Goal: Check status: Check status

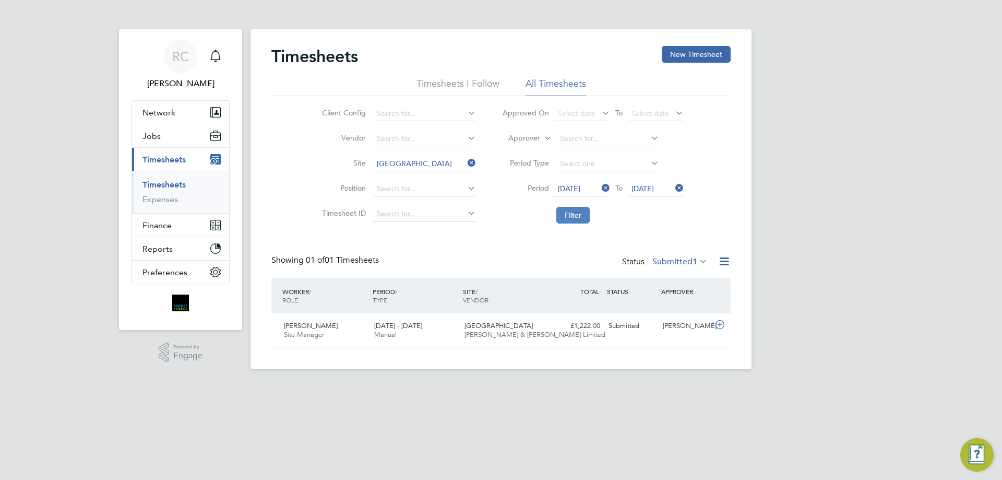
scroll to position [27, 91]
click at [565, 214] on button "Filter" at bounding box center [572, 215] width 33 height 17
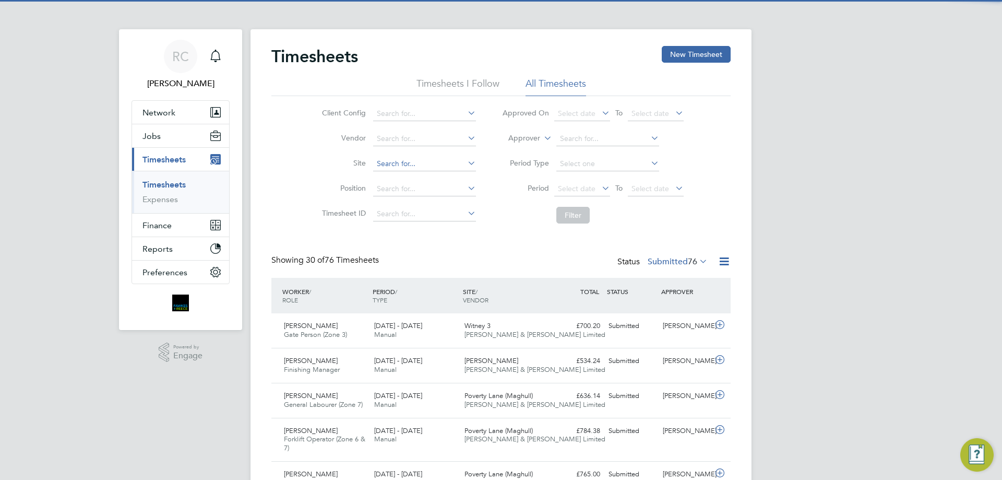
click at [396, 161] on input at bounding box center [424, 164] width 103 height 15
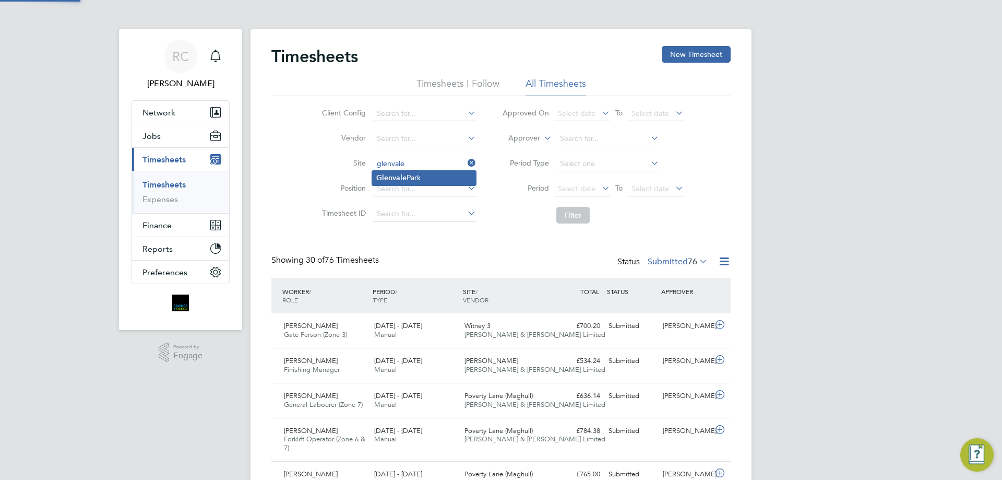
click at [402, 179] on b "Glenvale" at bounding box center [391, 177] width 30 height 9
type input "[GEOGRAPHIC_DATA]"
click at [566, 185] on span "Select date" at bounding box center [577, 188] width 38 height 9
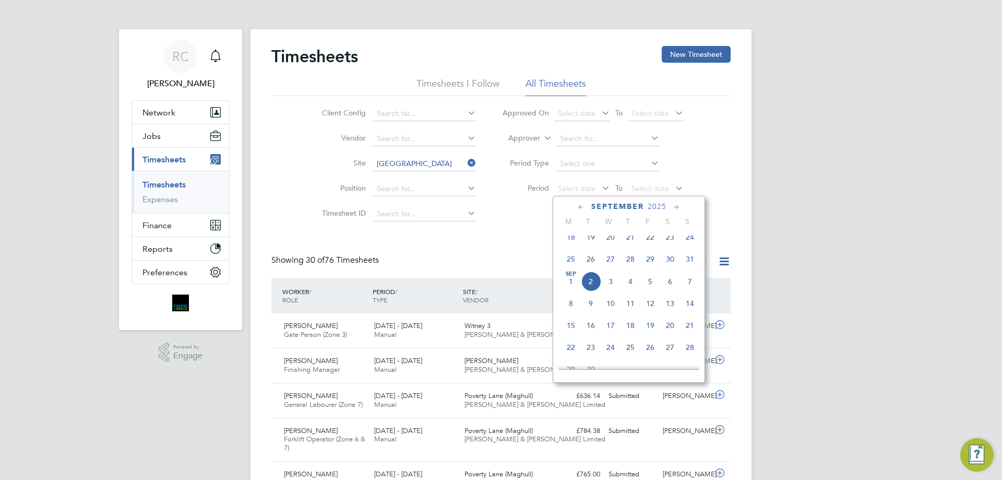
click at [567, 267] on span "25" at bounding box center [571, 259] width 20 height 20
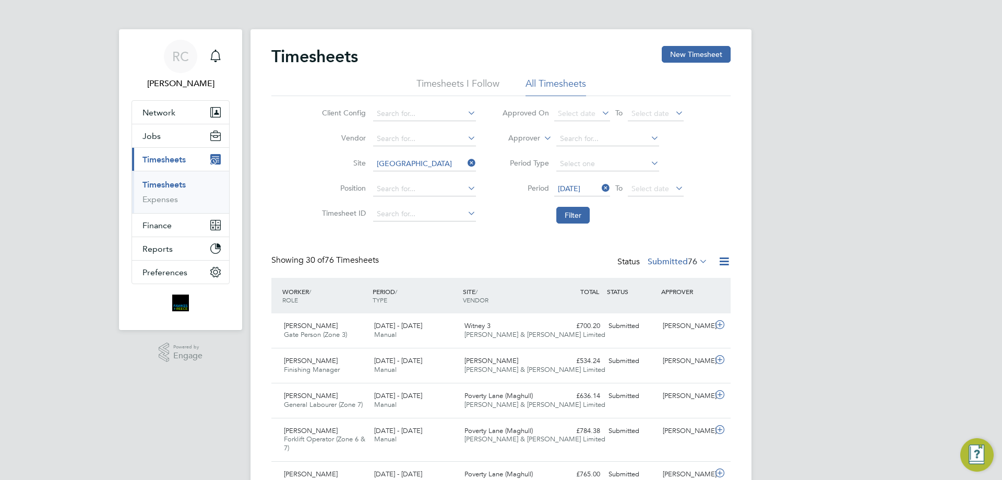
click at [638, 180] on li "Period 25 Aug 2025 To Select date" at bounding box center [593, 188] width 208 height 25
click at [642, 186] on span "Select date" at bounding box center [651, 188] width 38 height 9
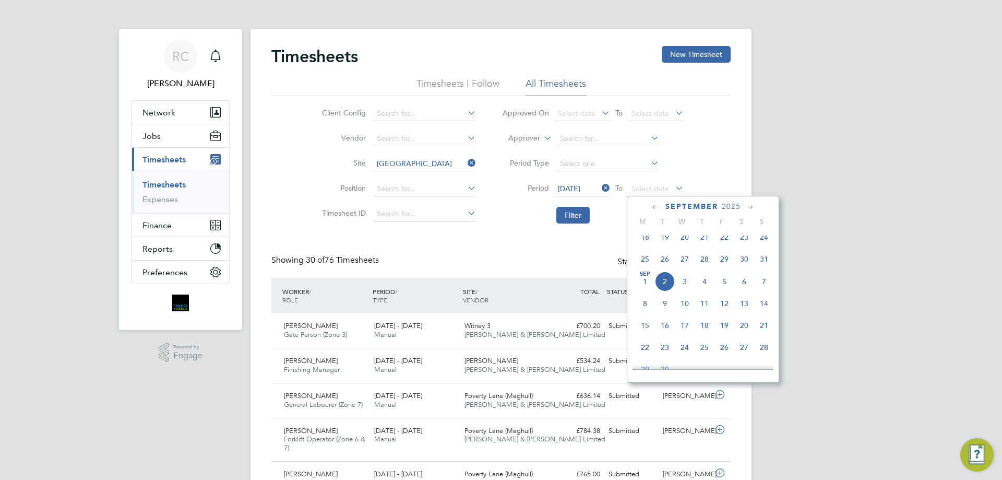
click at [759, 265] on span "31" at bounding box center [764, 259] width 20 height 20
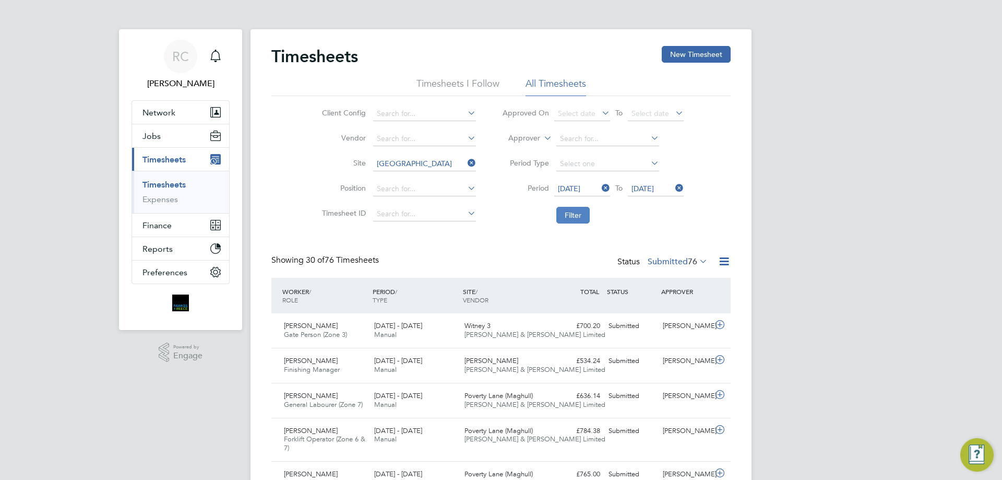
click at [562, 219] on button "Filter" at bounding box center [572, 215] width 33 height 17
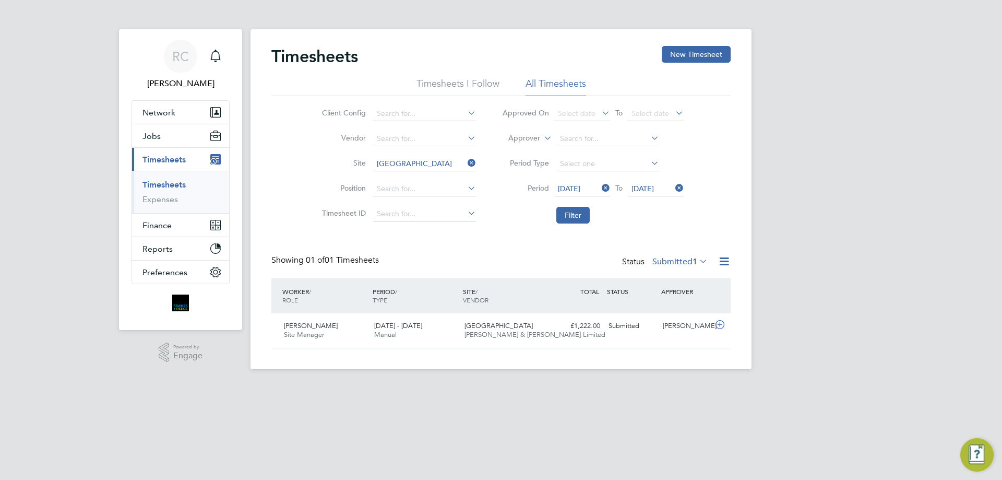
click at [688, 263] on label "Submitted 1" at bounding box center [680, 261] width 55 height 10
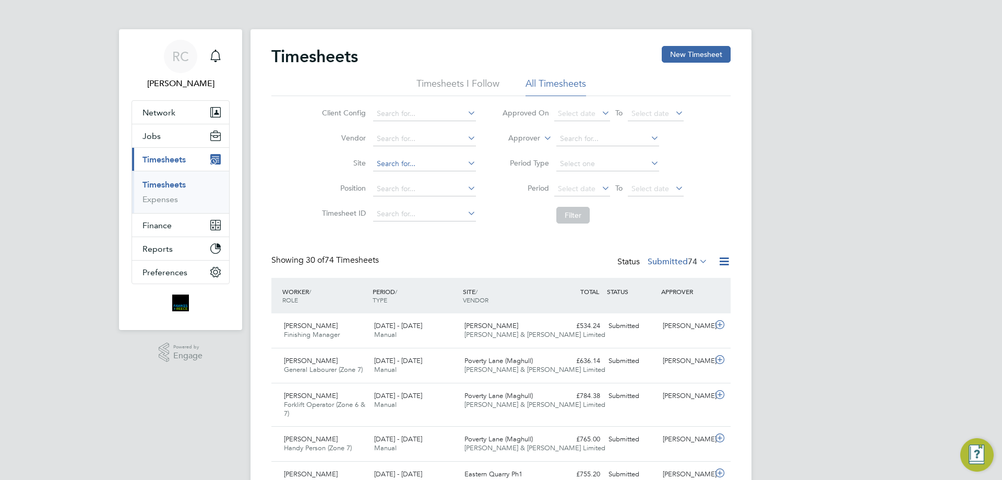
click at [394, 164] on input at bounding box center [424, 164] width 103 height 15
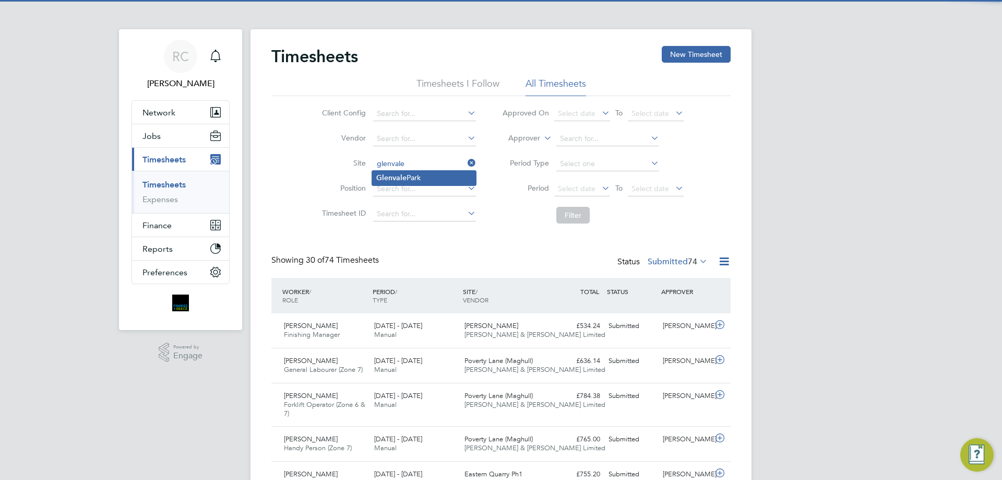
click at [404, 175] on b "Glenvale" at bounding box center [391, 177] width 30 height 9
type input "[GEOGRAPHIC_DATA]"
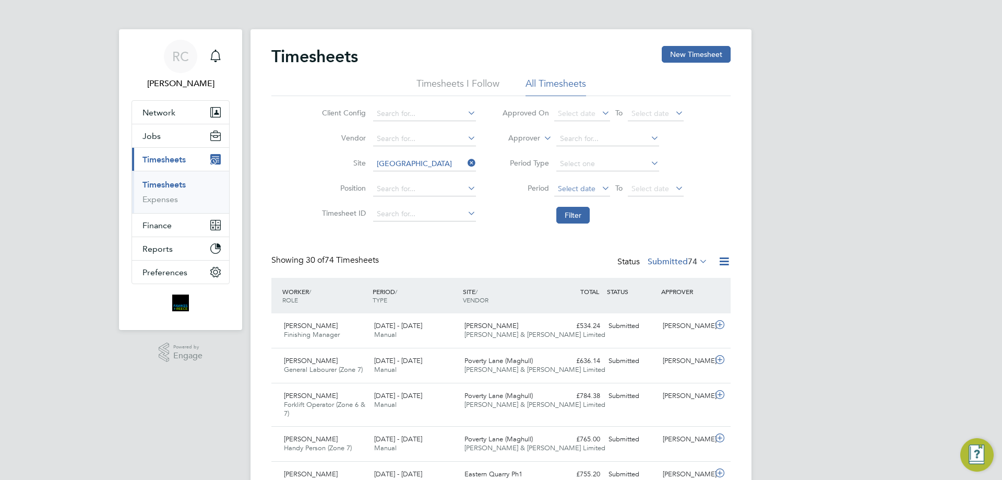
click at [579, 188] on span "Select date" at bounding box center [577, 188] width 38 height 9
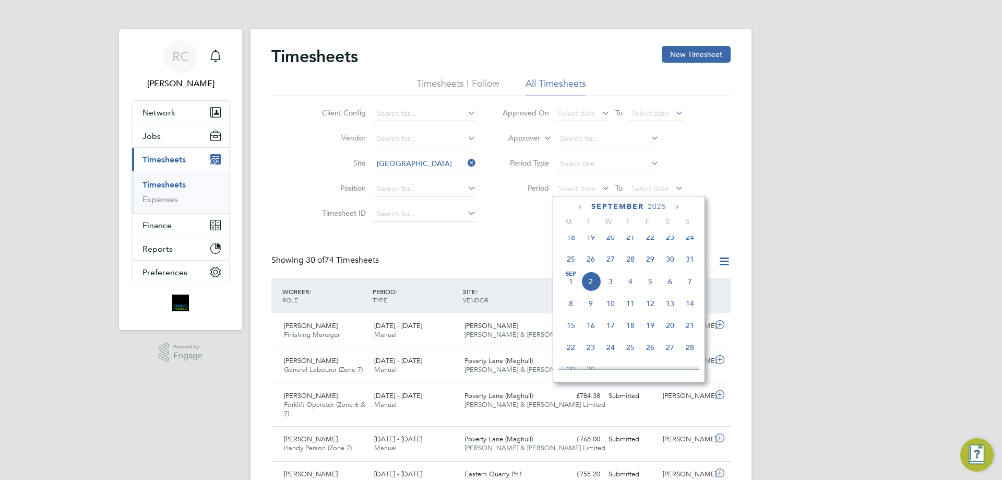
click at [572, 264] on span "25" at bounding box center [571, 259] width 20 height 20
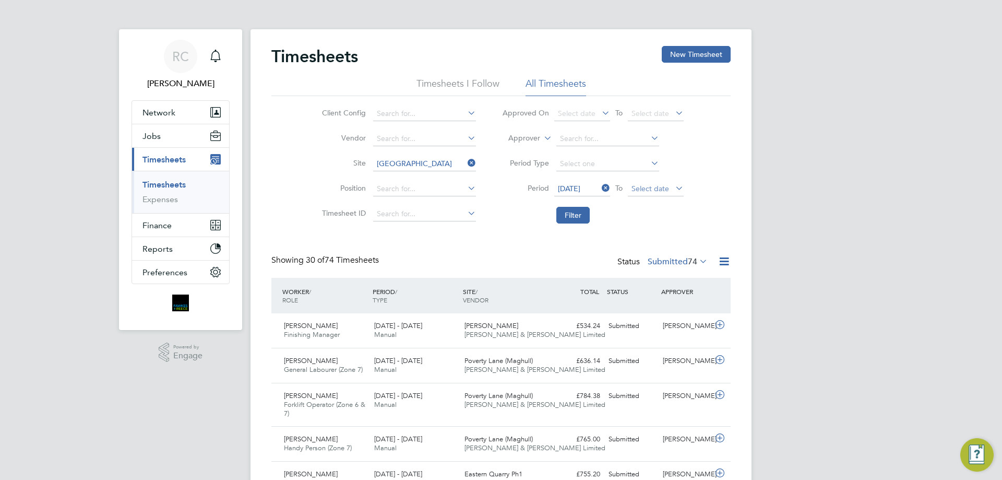
click at [642, 185] on span "Select date" at bounding box center [651, 188] width 38 height 9
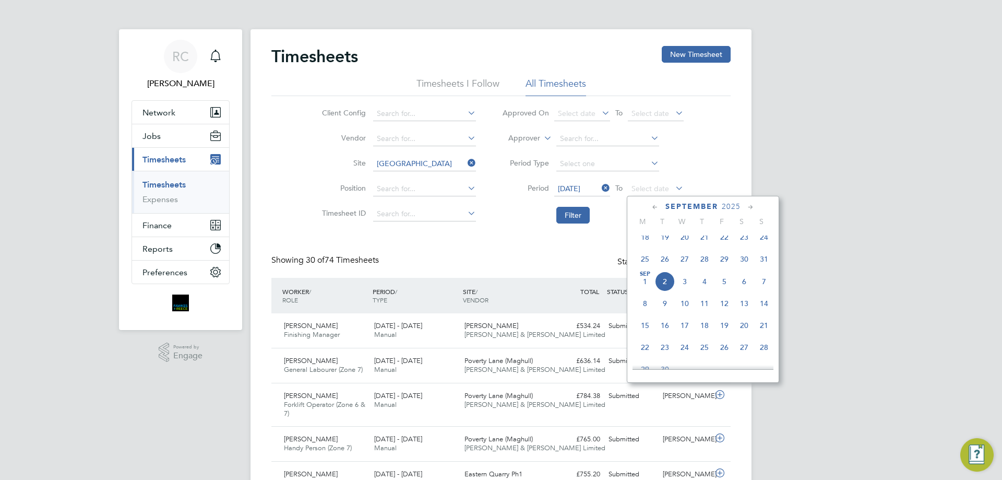
click at [765, 267] on span "31" at bounding box center [764, 259] width 20 height 20
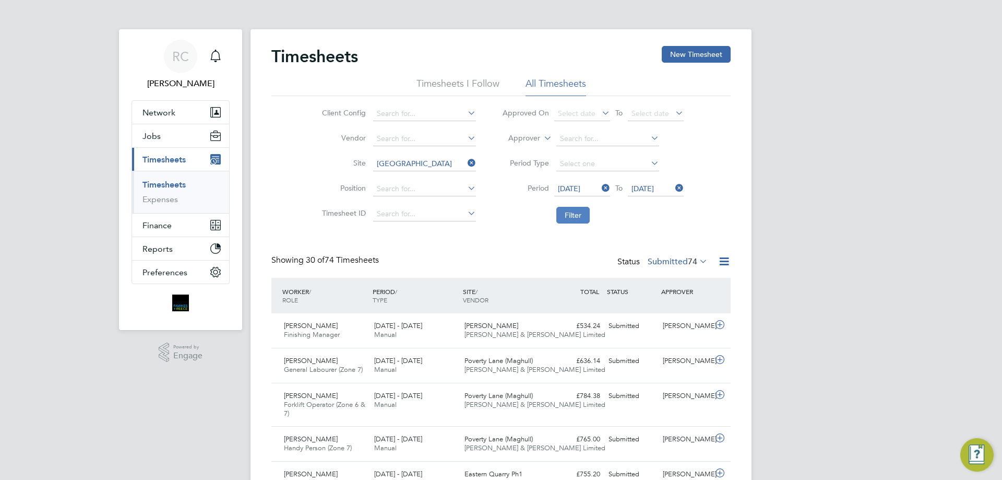
click at [571, 222] on button "Filter" at bounding box center [572, 215] width 33 height 17
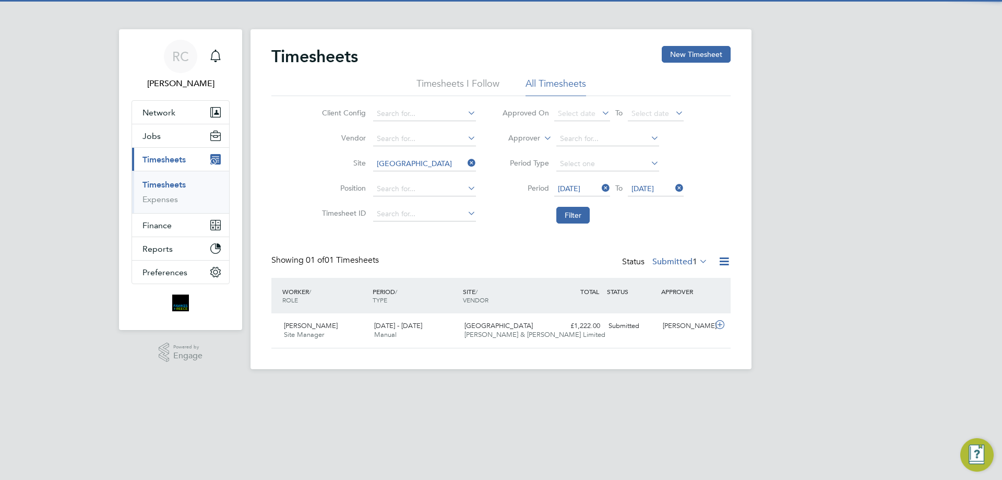
click at [676, 264] on label "Submitted 1" at bounding box center [680, 261] width 55 height 10
